Goal: Find specific page/section: Find specific page/section

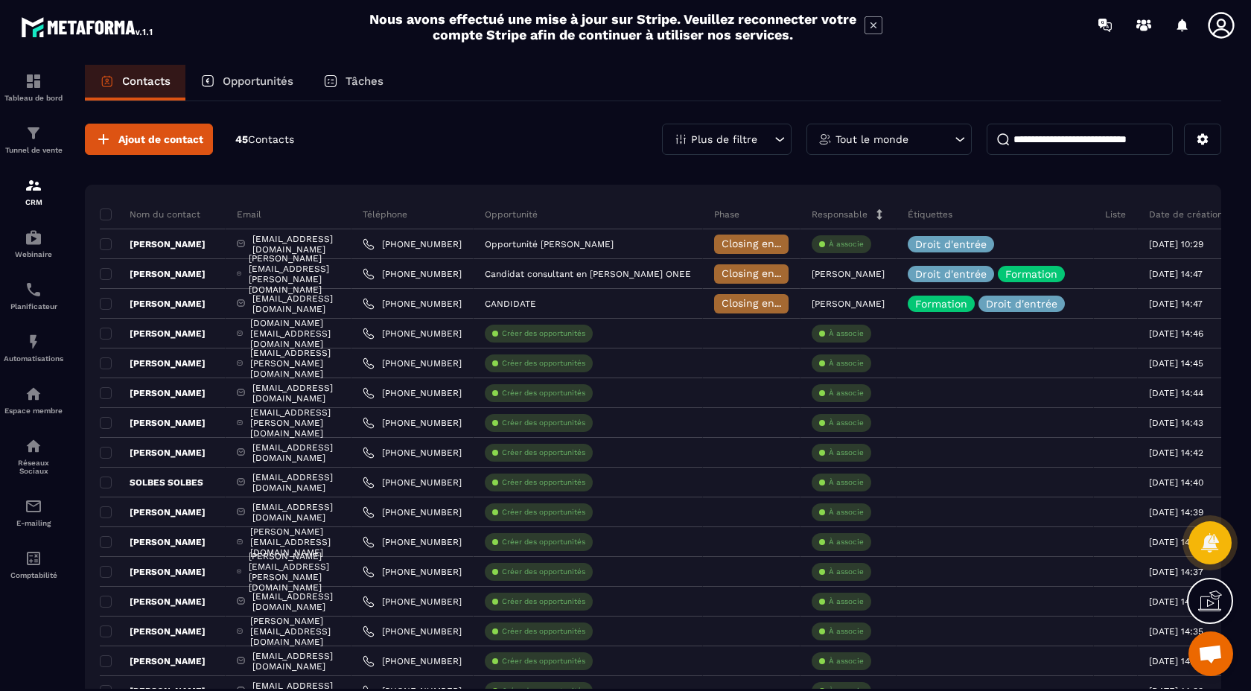
click at [739, 216] on p "Phase" at bounding box center [726, 214] width 25 height 12
click at [773, 141] on icon at bounding box center [779, 139] width 15 height 15
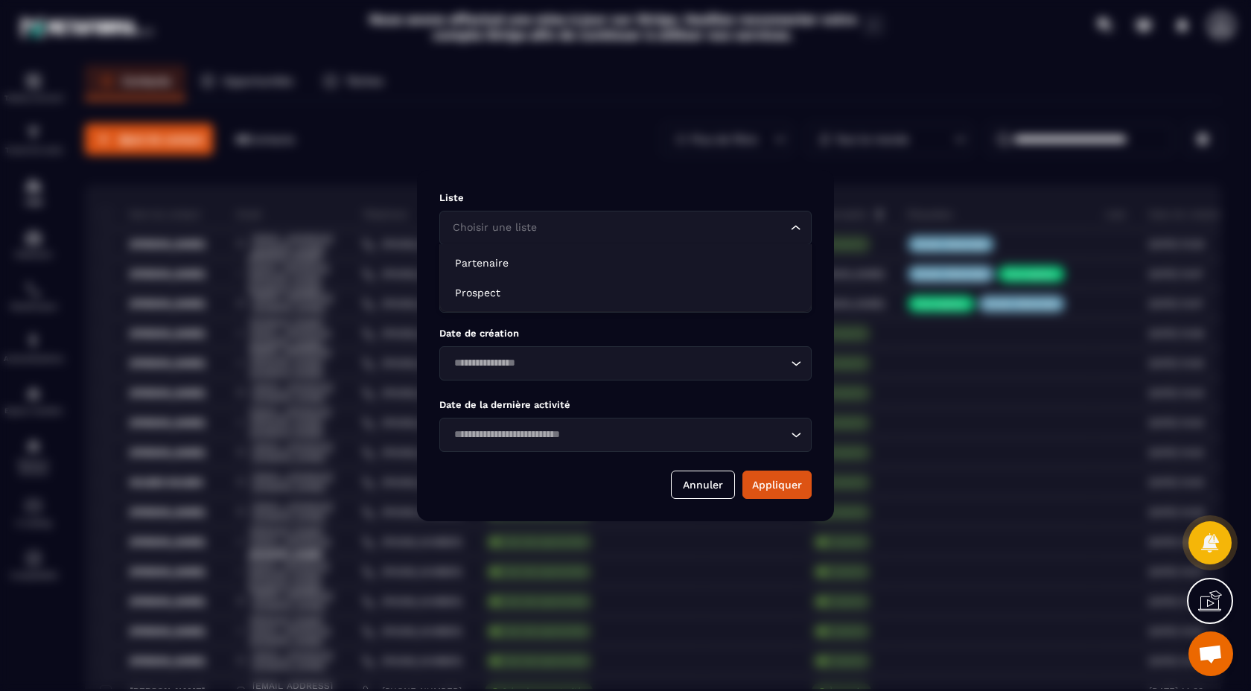
click at [779, 224] on input "Search for option" at bounding box center [618, 228] width 338 height 16
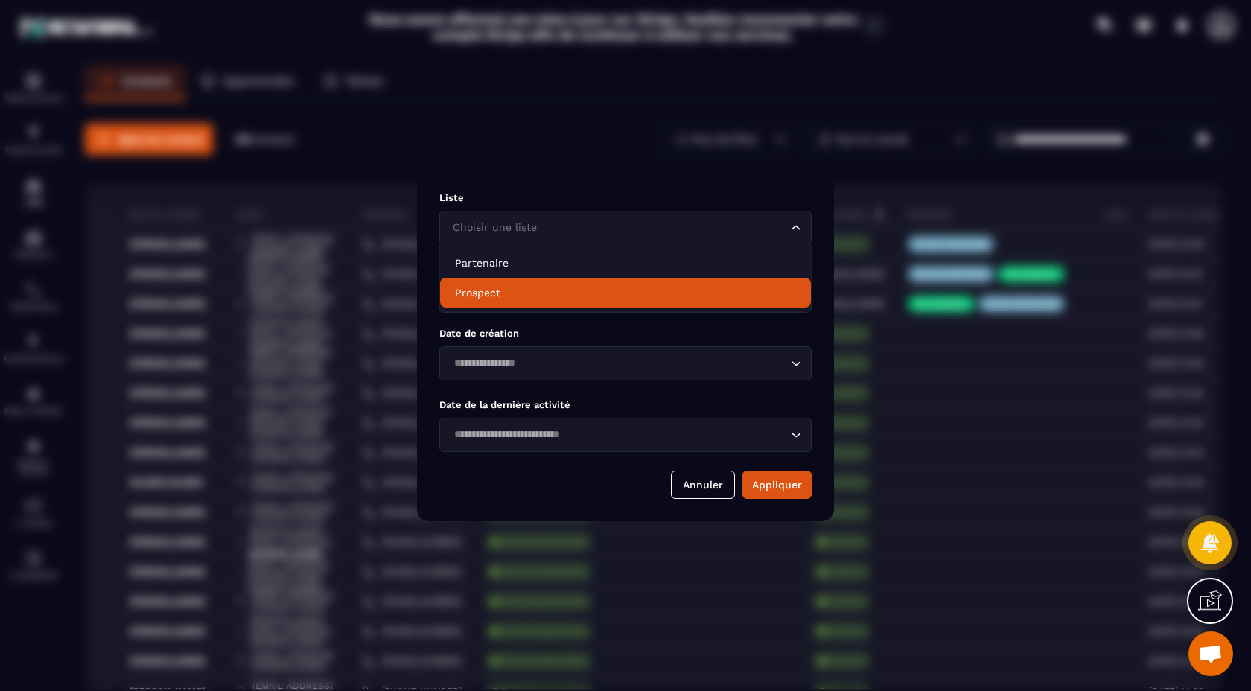
click at [697, 328] on p "Date de création" at bounding box center [625, 333] width 372 height 11
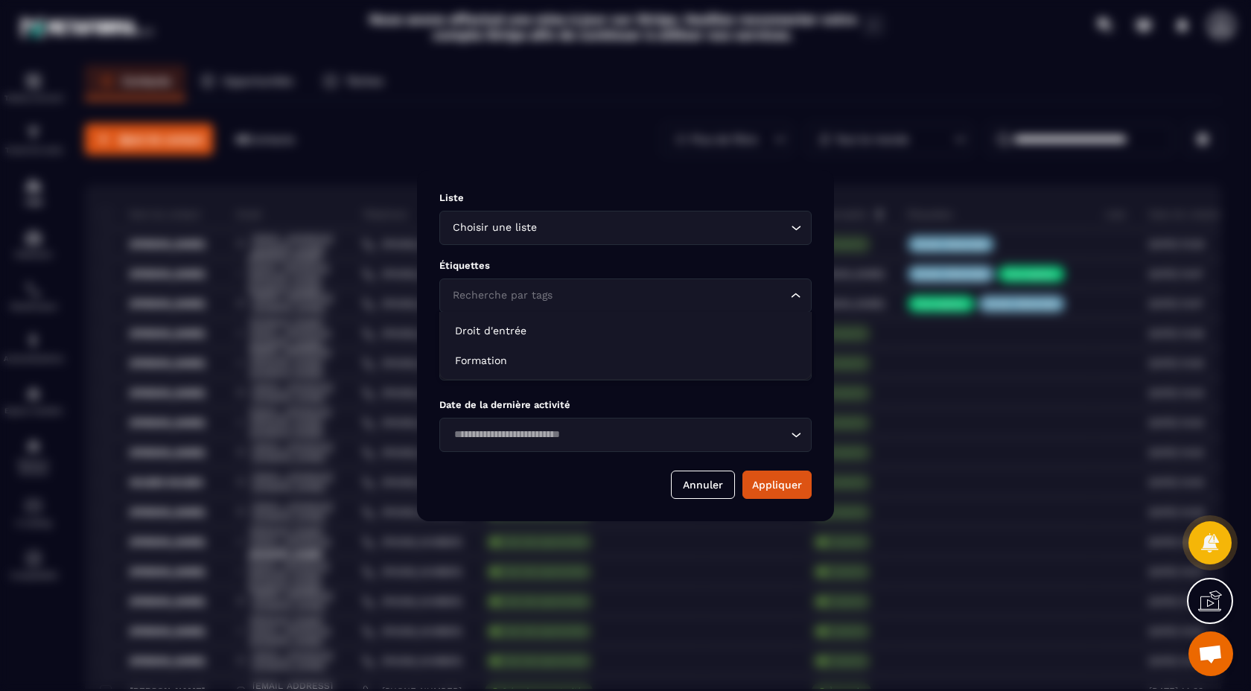
click at [723, 296] on input "Search for option" at bounding box center [618, 295] width 338 height 16
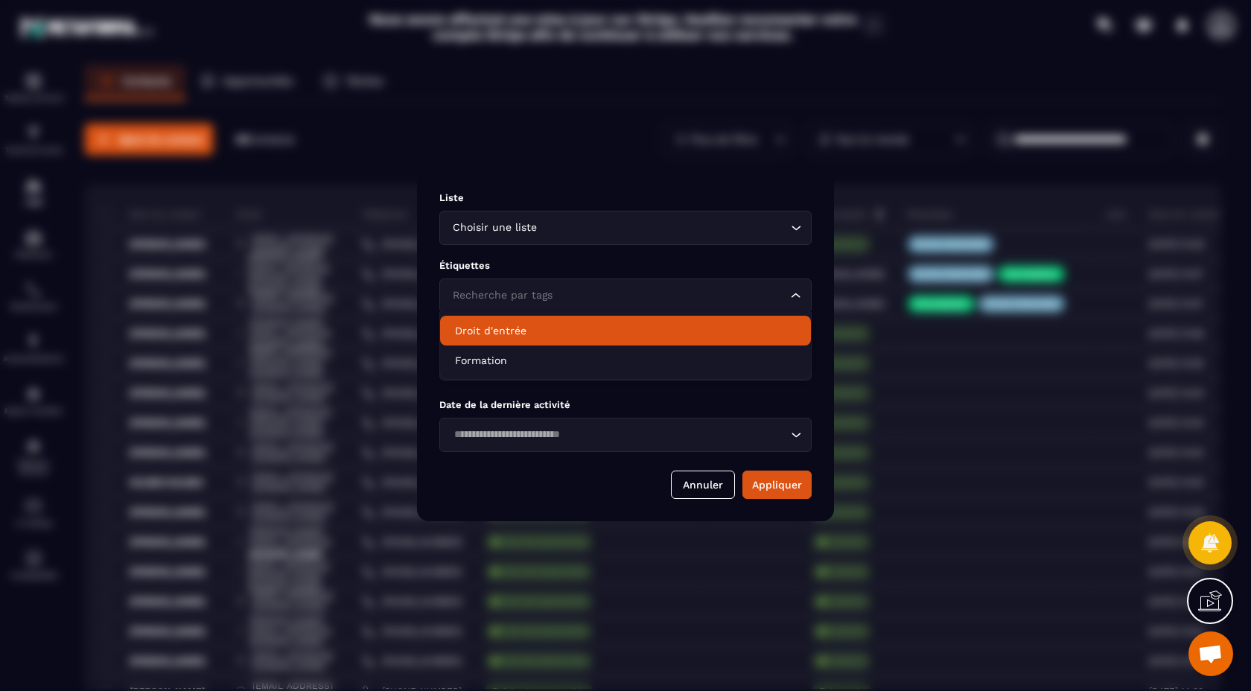
click at [705, 292] on input "Search for option" at bounding box center [618, 295] width 338 height 16
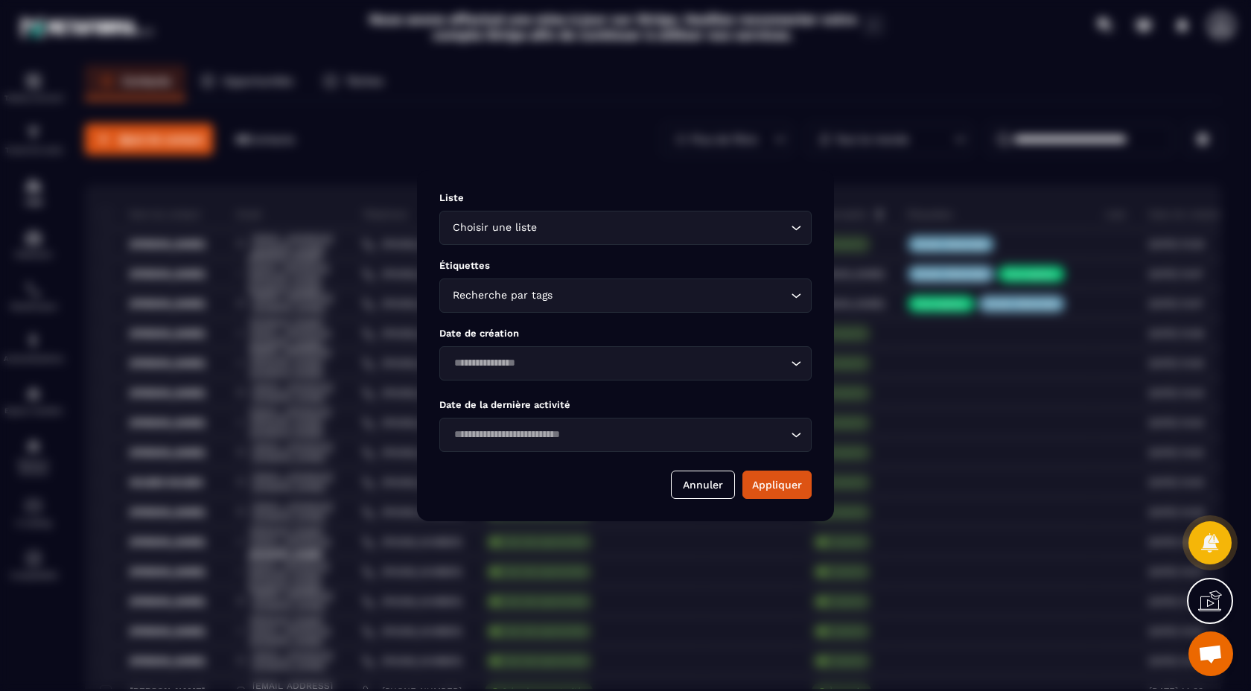
click at [704, 270] on p "Étiquettes" at bounding box center [625, 265] width 372 height 11
click at [670, 428] on input "Search for option" at bounding box center [618, 435] width 338 height 16
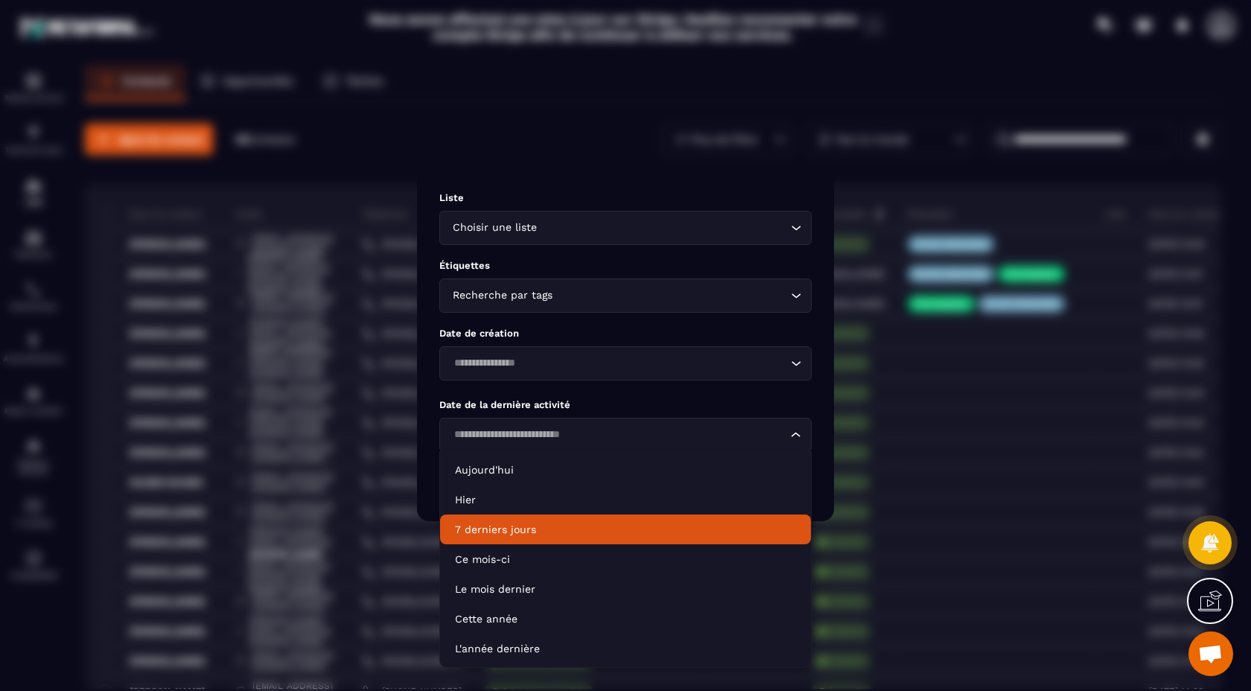
click at [540, 529] on p "7 derniers jours" at bounding box center [625, 529] width 341 height 15
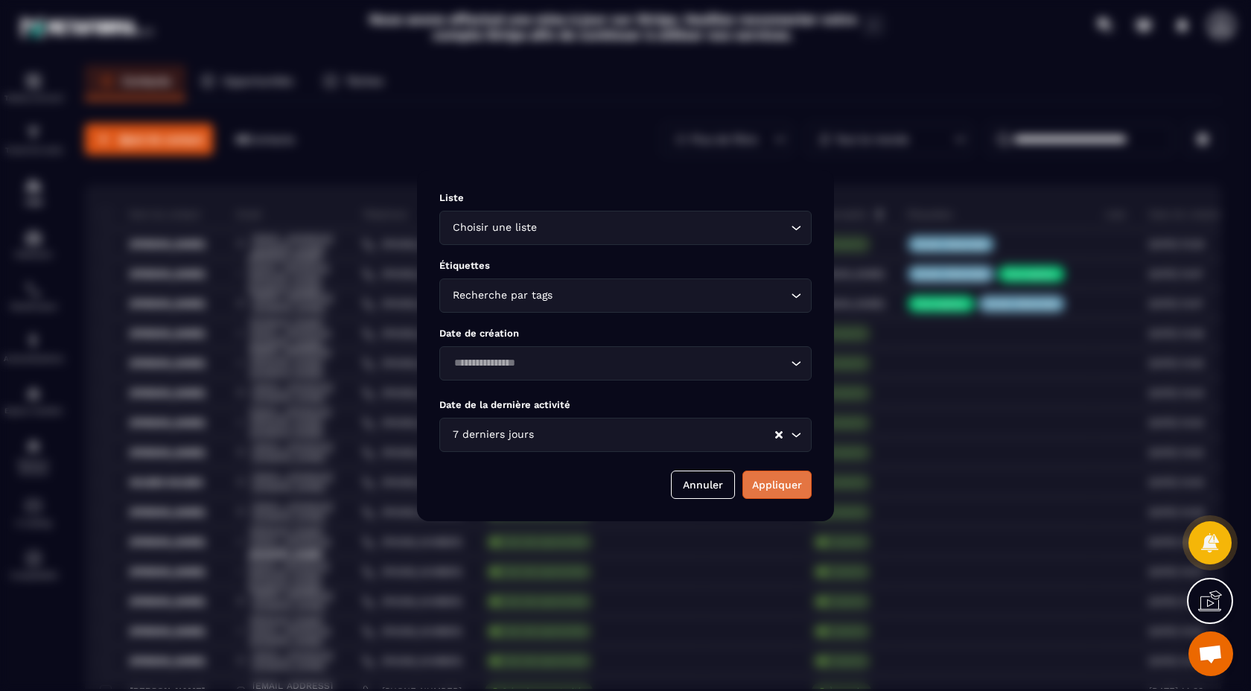
click at [788, 485] on button "Appliquer" at bounding box center [776, 484] width 69 height 28
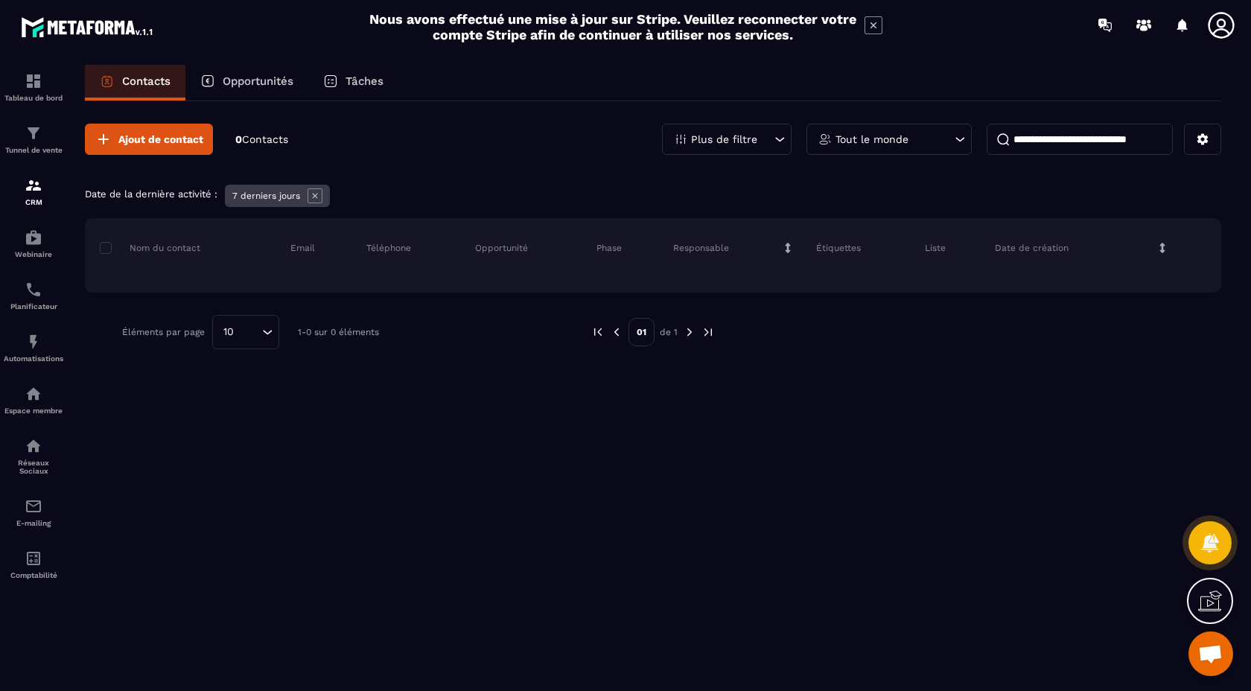
click at [313, 192] on icon at bounding box center [314, 195] width 15 height 15
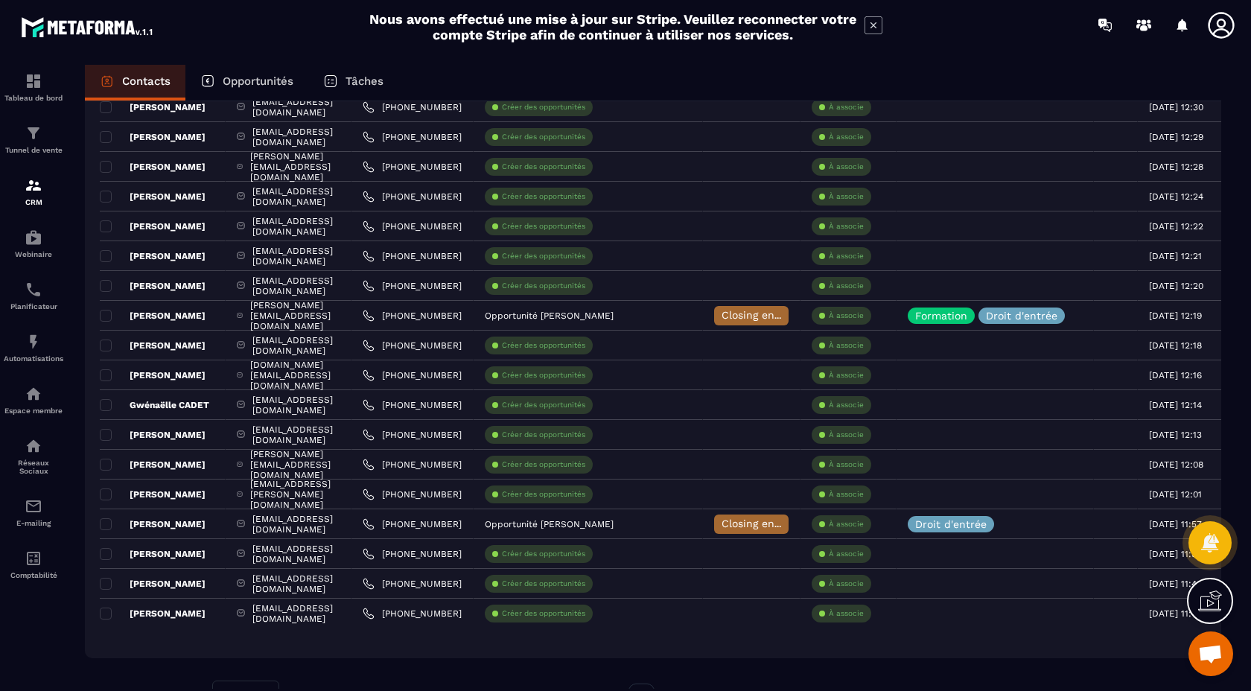
scroll to position [952, 0]
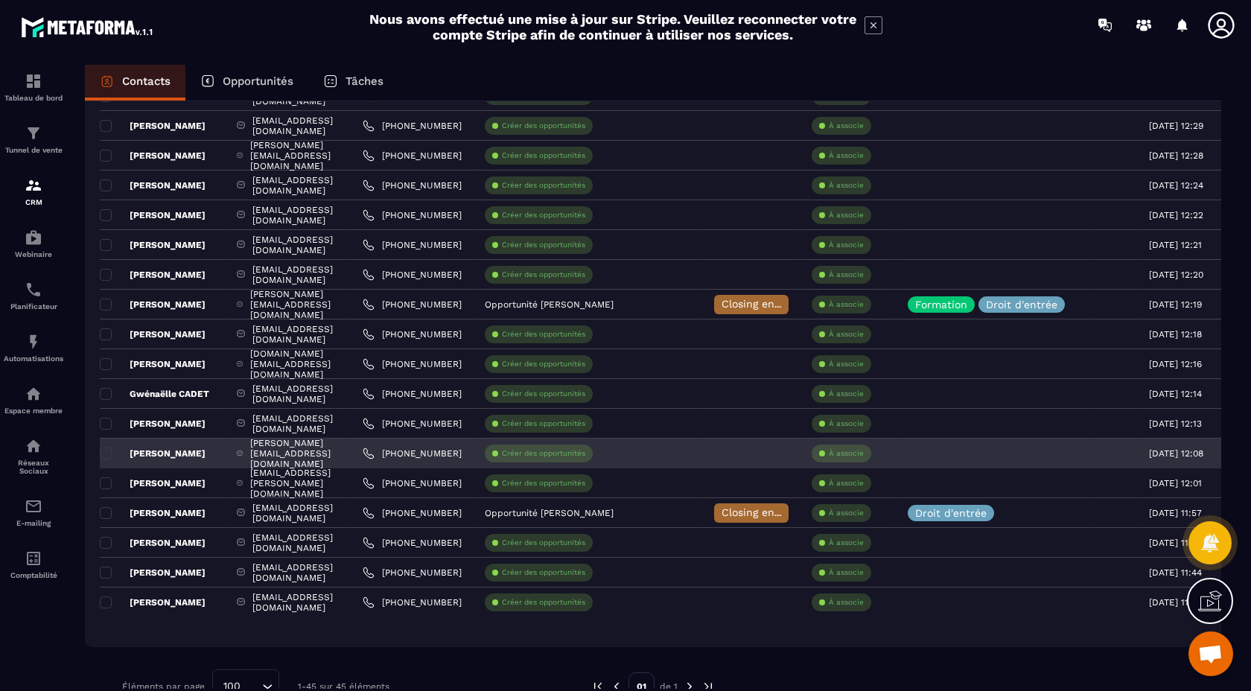
click at [218, 455] on div "[PERSON_NAME]" at bounding box center [163, 453] width 126 height 30
